Goal: Task Accomplishment & Management: Manage account settings

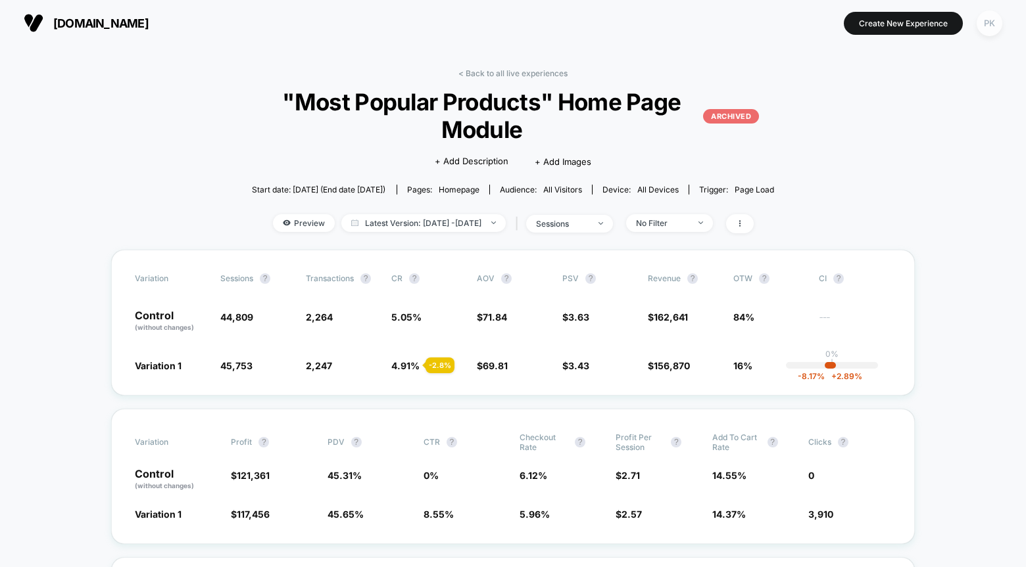
click at [996, 28] on div "PK" at bounding box center [990, 24] width 26 height 26
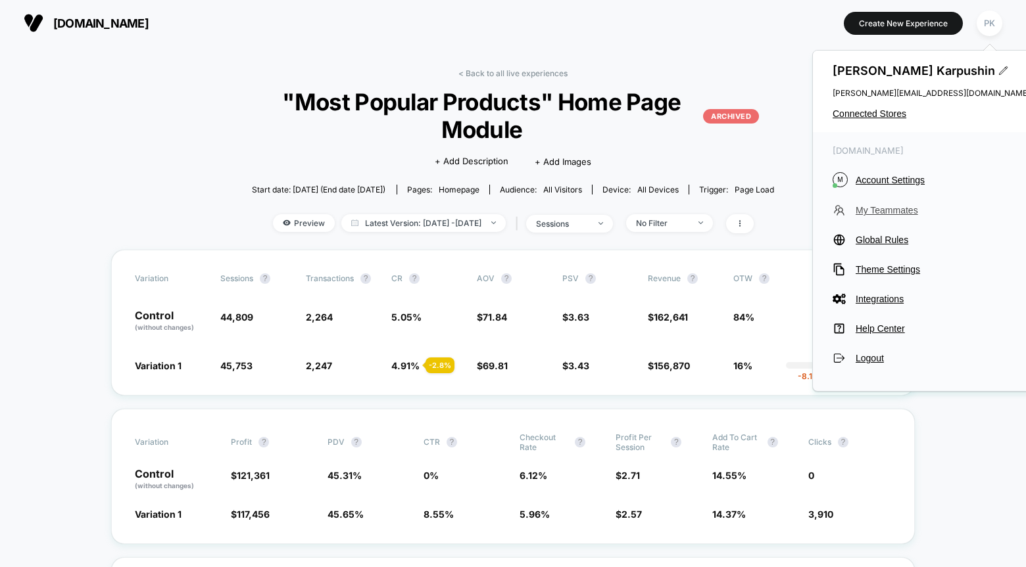
click at [897, 210] on span "My Teammates" at bounding box center [943, 210] width 174 height 11
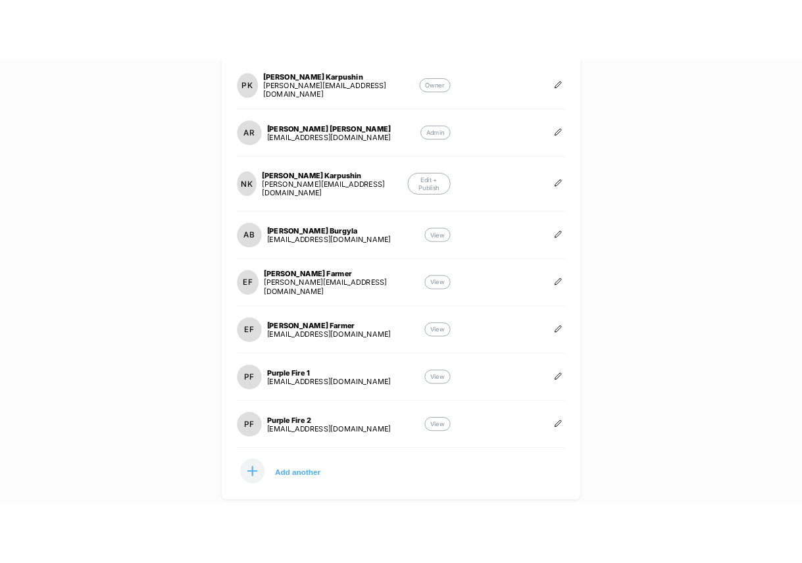
scroll to position [260, 0]
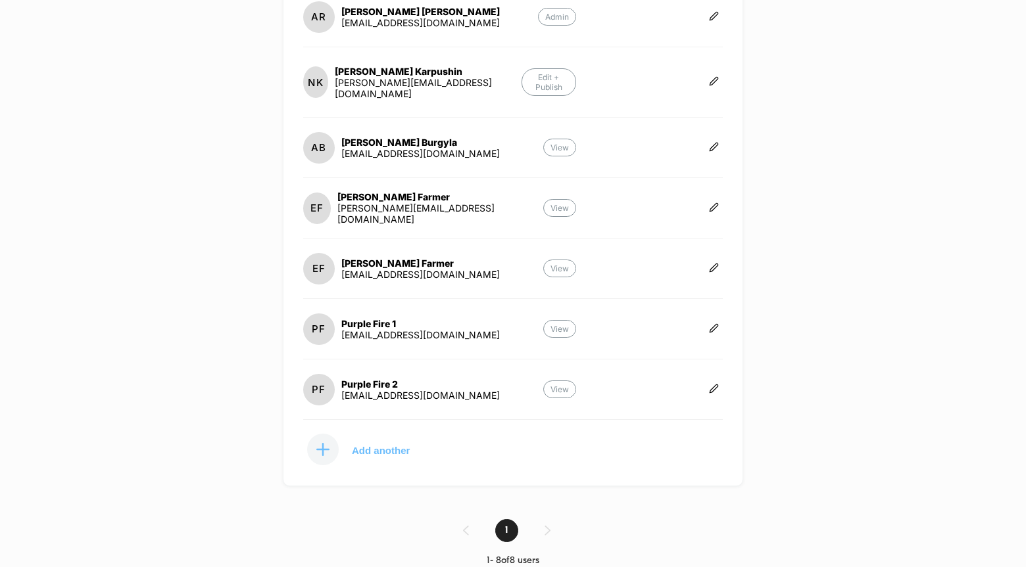
click at [382, 447] on button "Add another" at bounding box center [369, 449] width 132 height 33
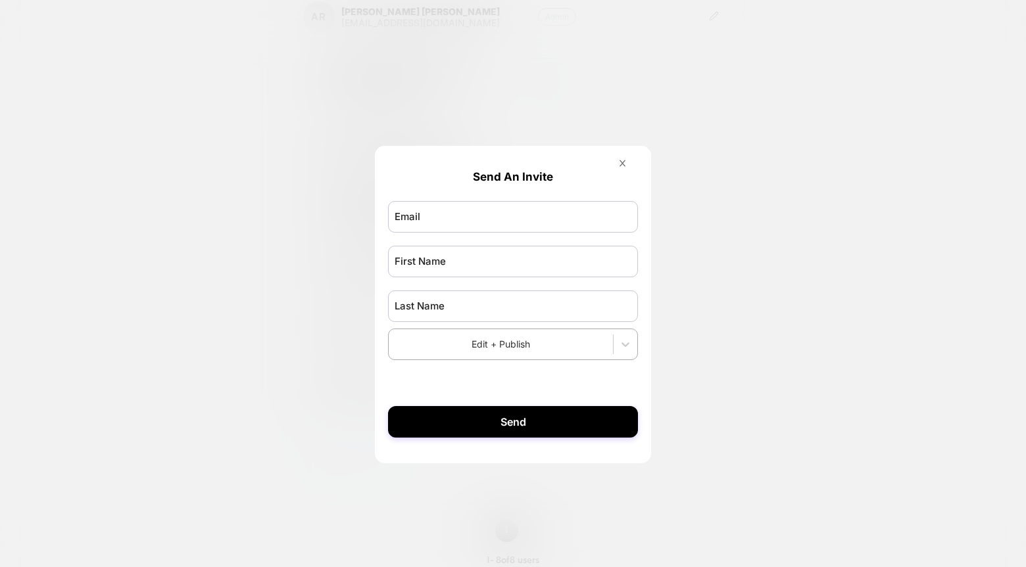
click at [617, 157] on form "Send An Invite Edit + Publish Send" at bounding box center [513, 298] width 276 height 305
click at [620, 160] on icon at bounding box center [622, 163] width 10 height 10
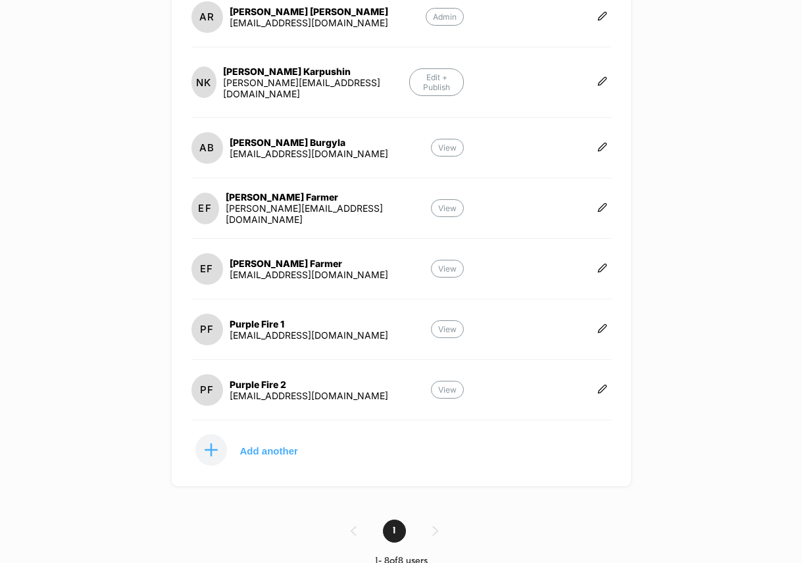
scroll to position [0, 0]
